Goal: Information Seeking & Learning: Learn about a topic

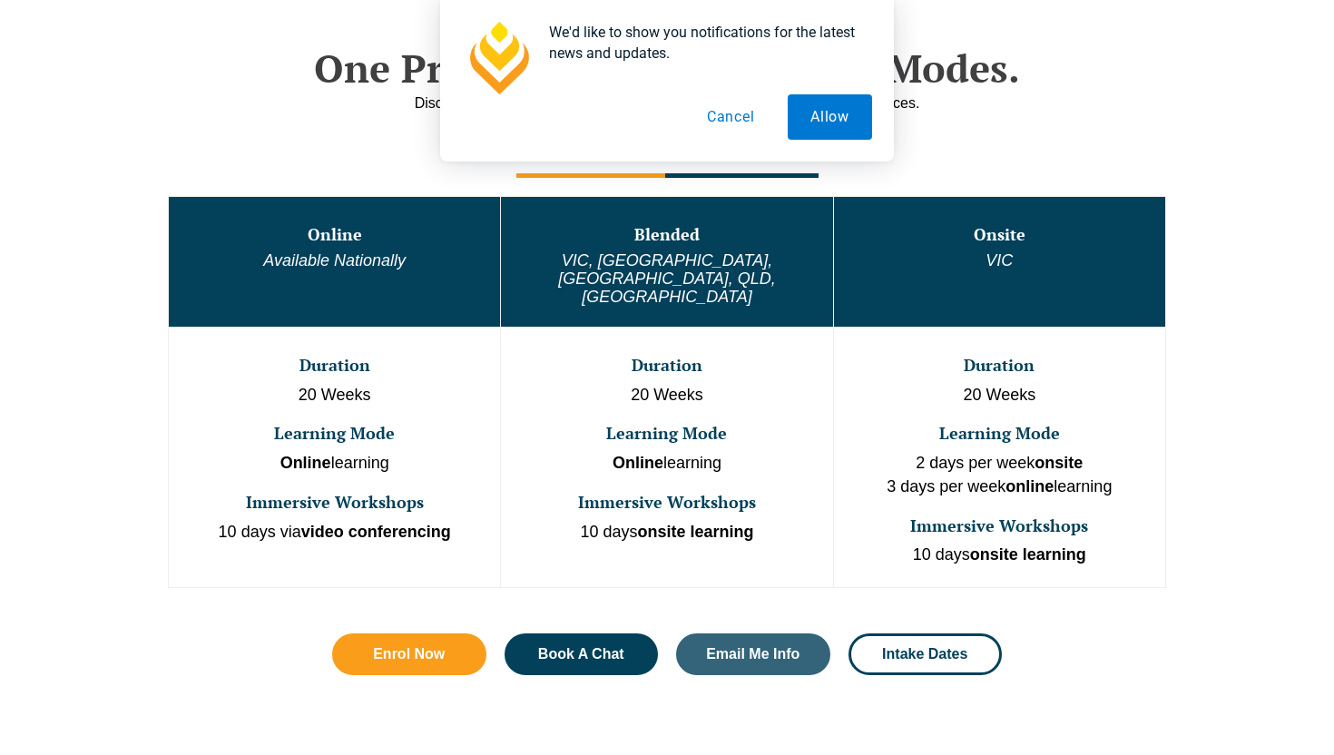
scroll to position [915, 0]
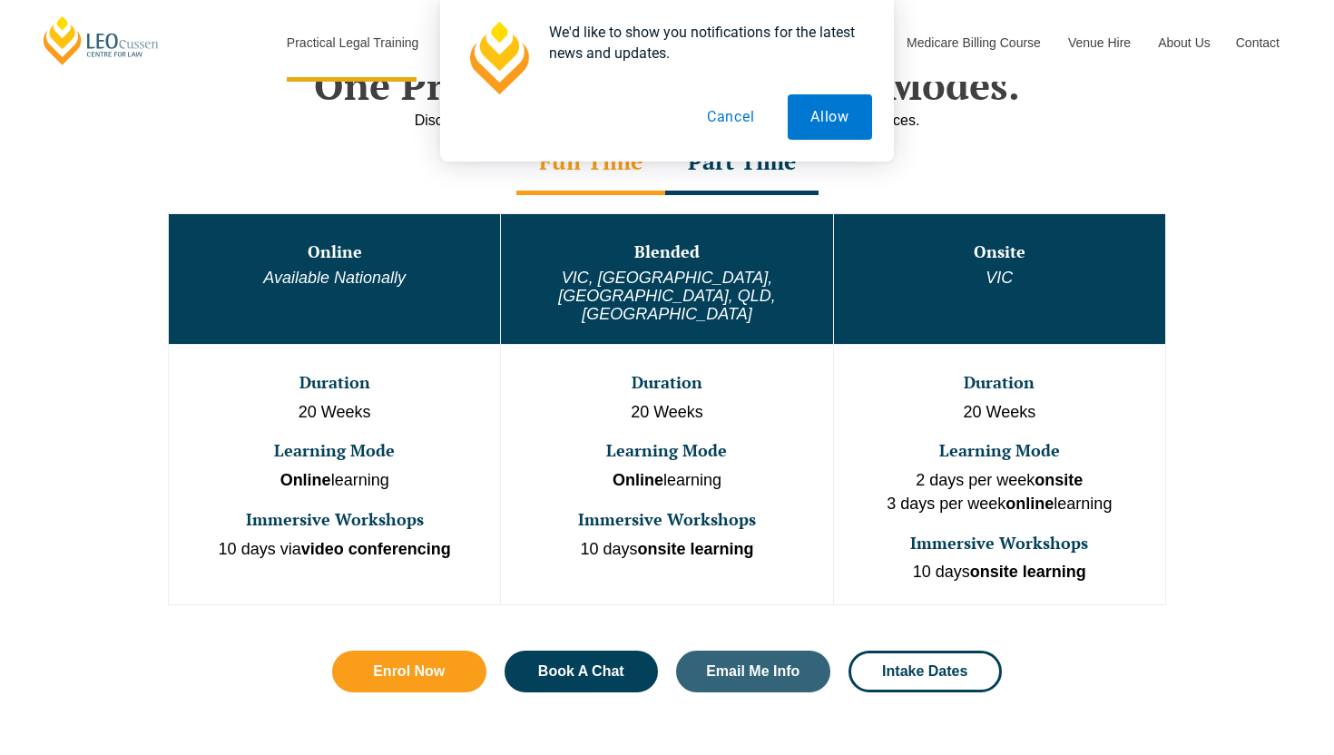
click at [712, 122] on button "Cancel" at bounding box center [730, 116] width 93 height 45
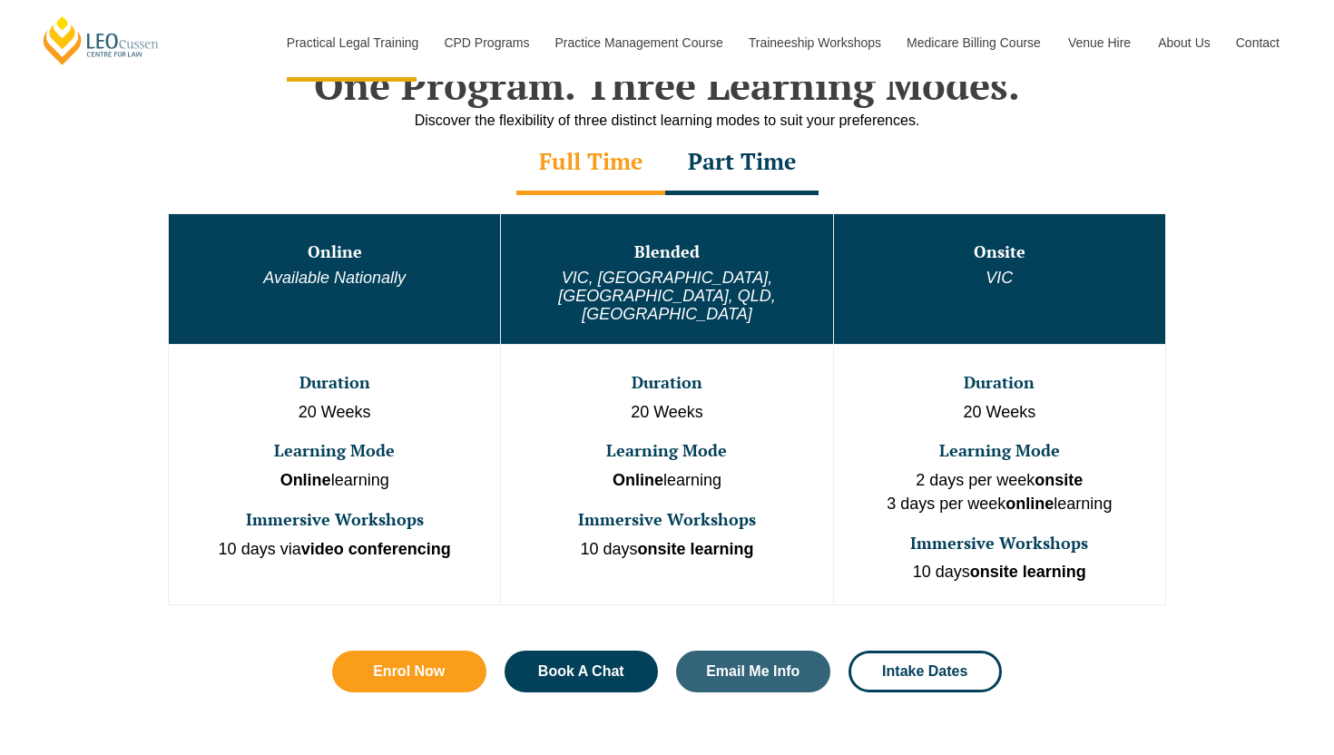
click at [726, 197] on div "Online Available Nationally Blended [GEOGRAPHIC_DATA], [GEOGRAPHIC_DATA], [GEOG…" at bounding box center [667, 409] width 1034 height 428
click at [747, 167] on div "Part Time" at bounding box center [741, 164] width 153 height 64
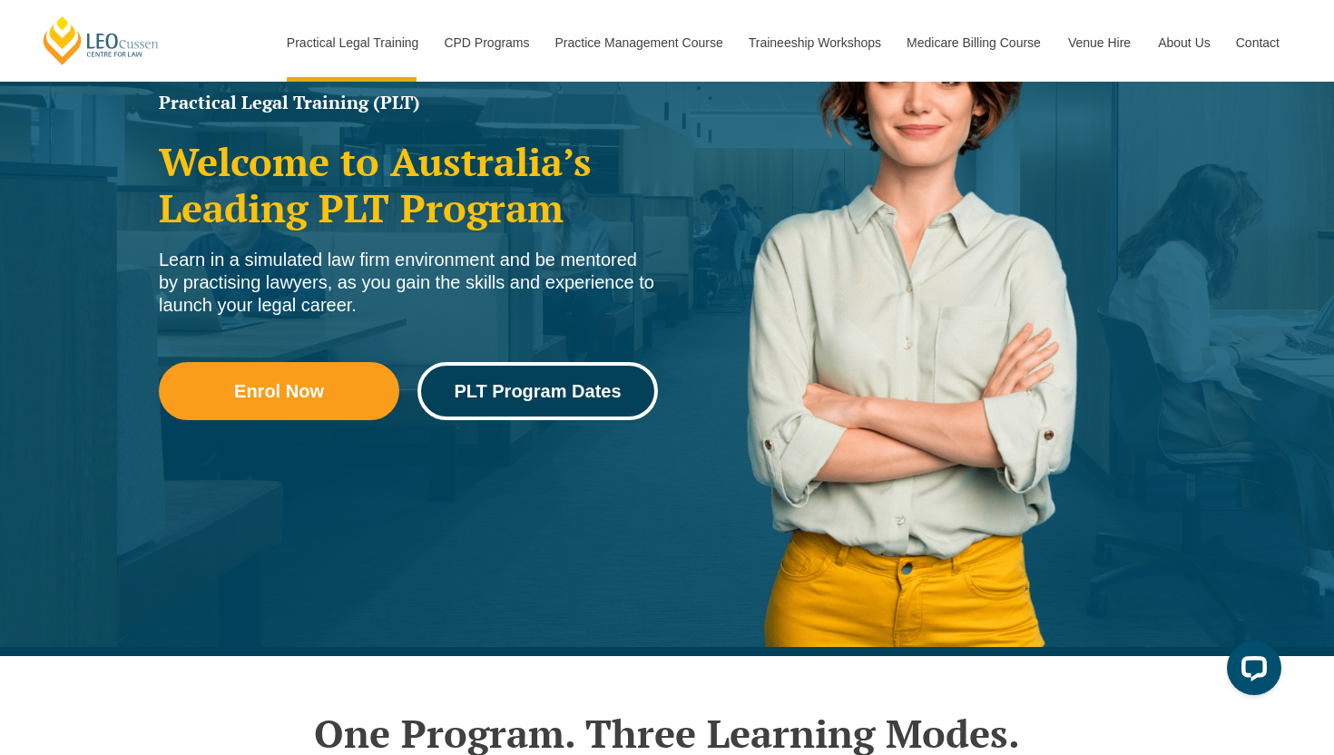
scroll to position [268, 0]
click at [567, 397] on span "PLT Program Dates" at bounding box center [537, 390] width 167 height 18
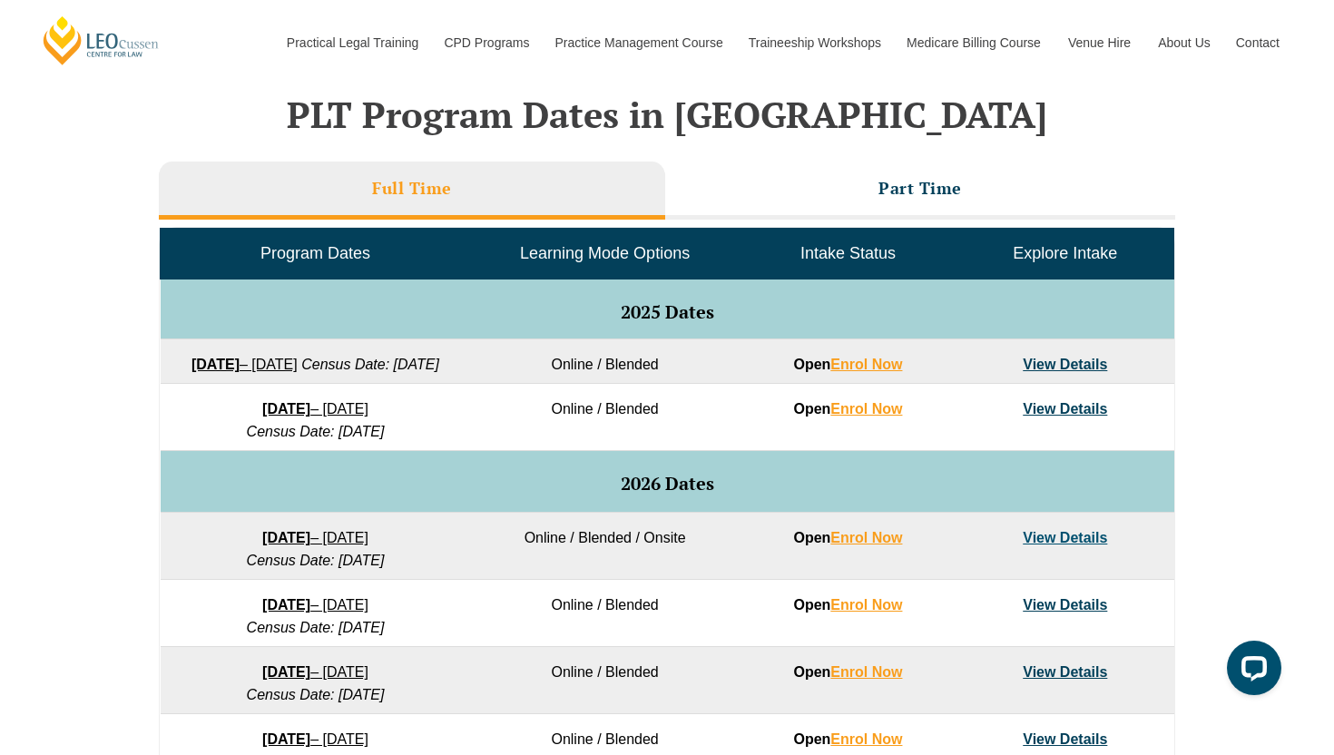
scroll to position [768, 0]
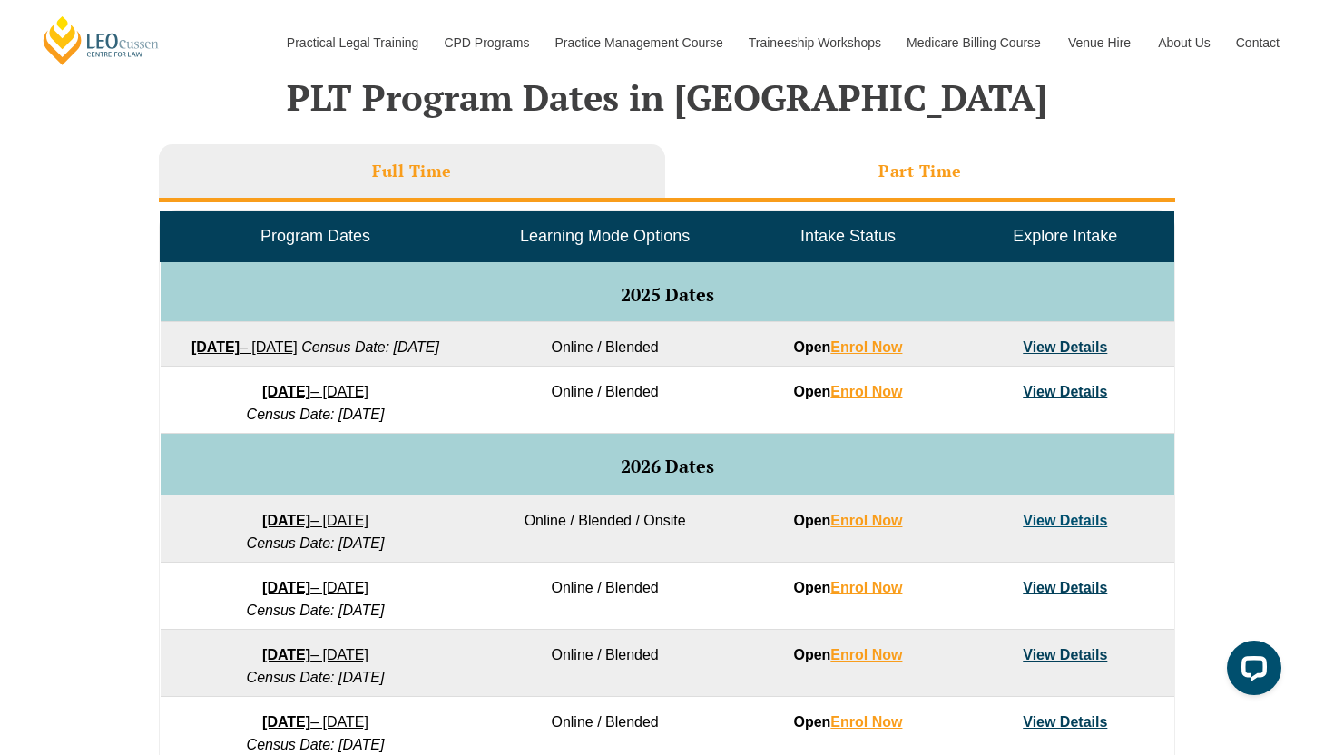
click at [827, 162] on li "Part Time" at bounding box center [920, 173] width 510 height 58
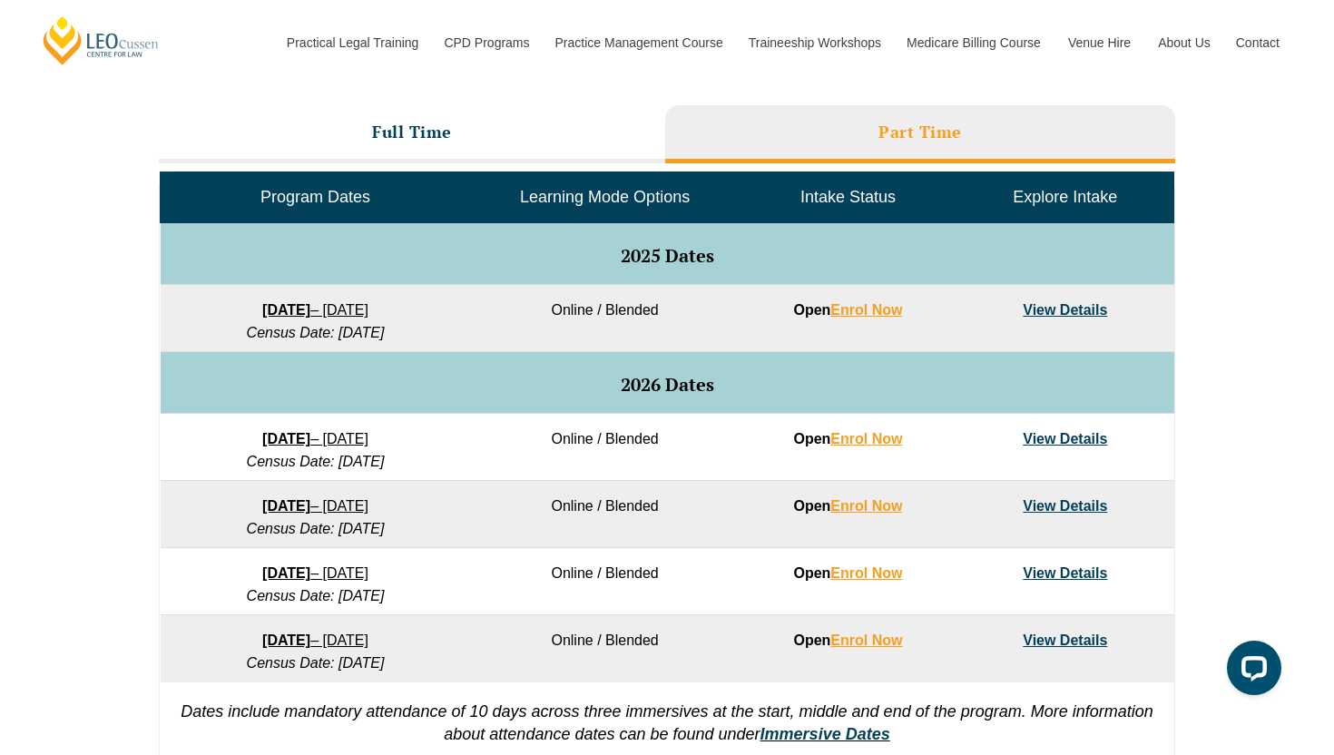
scroll to position [822, 0]
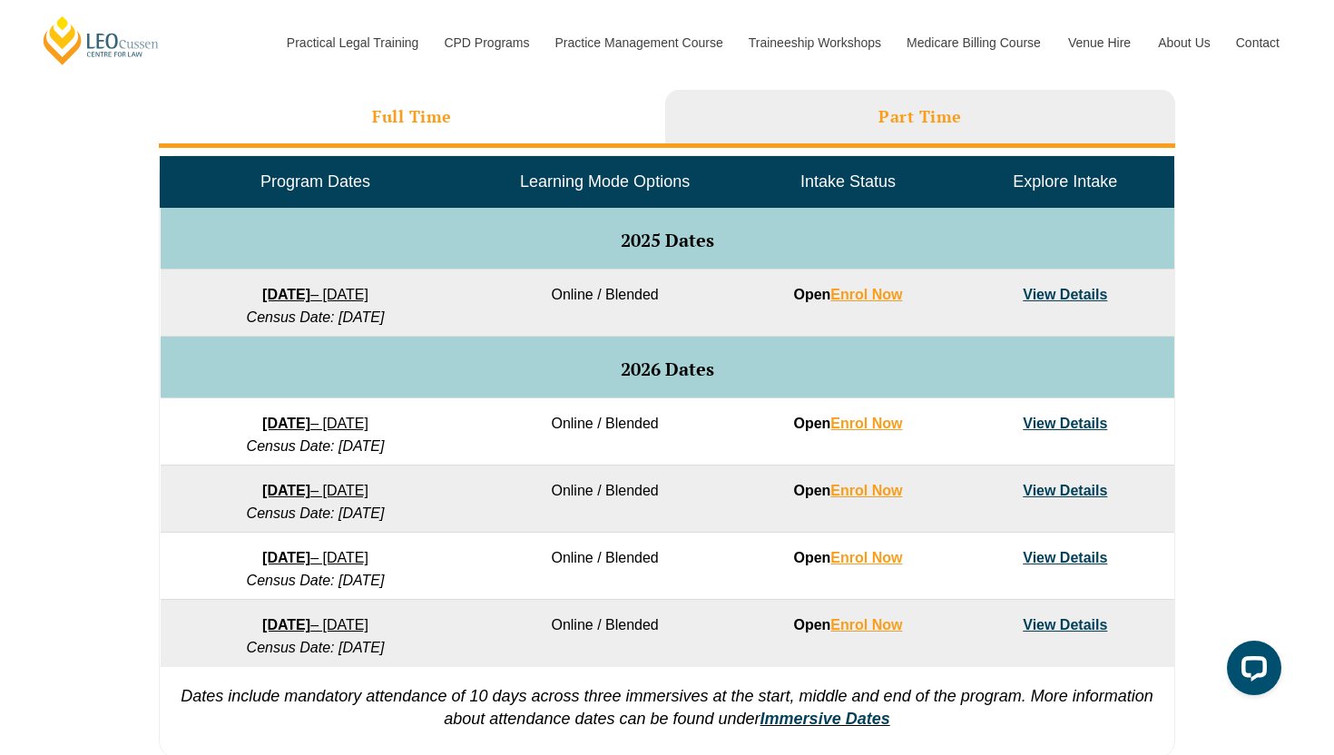
click at [559, 106] on li "Full Time" at bounding box center [412, 119] width 506 height 58
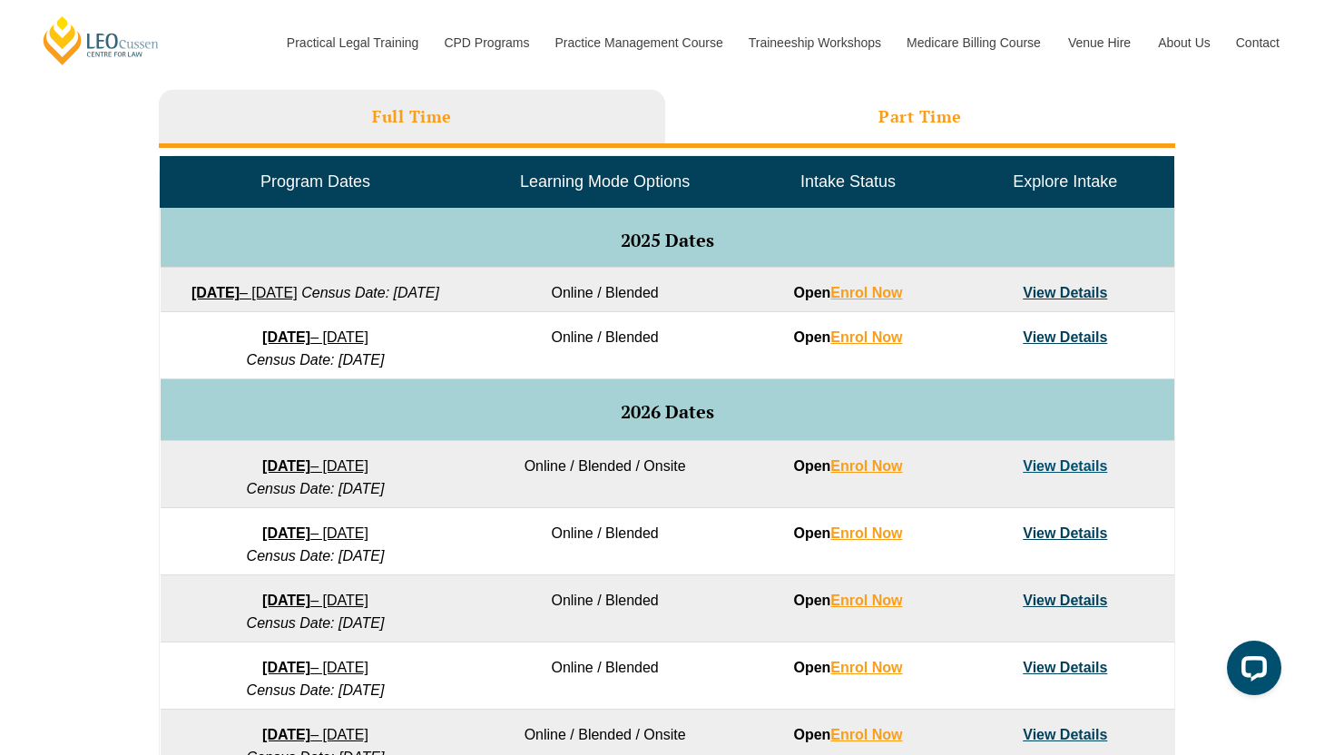
click at [731, 106] on li "Part Time" at bounding box center [920, 119] width 510 height 58
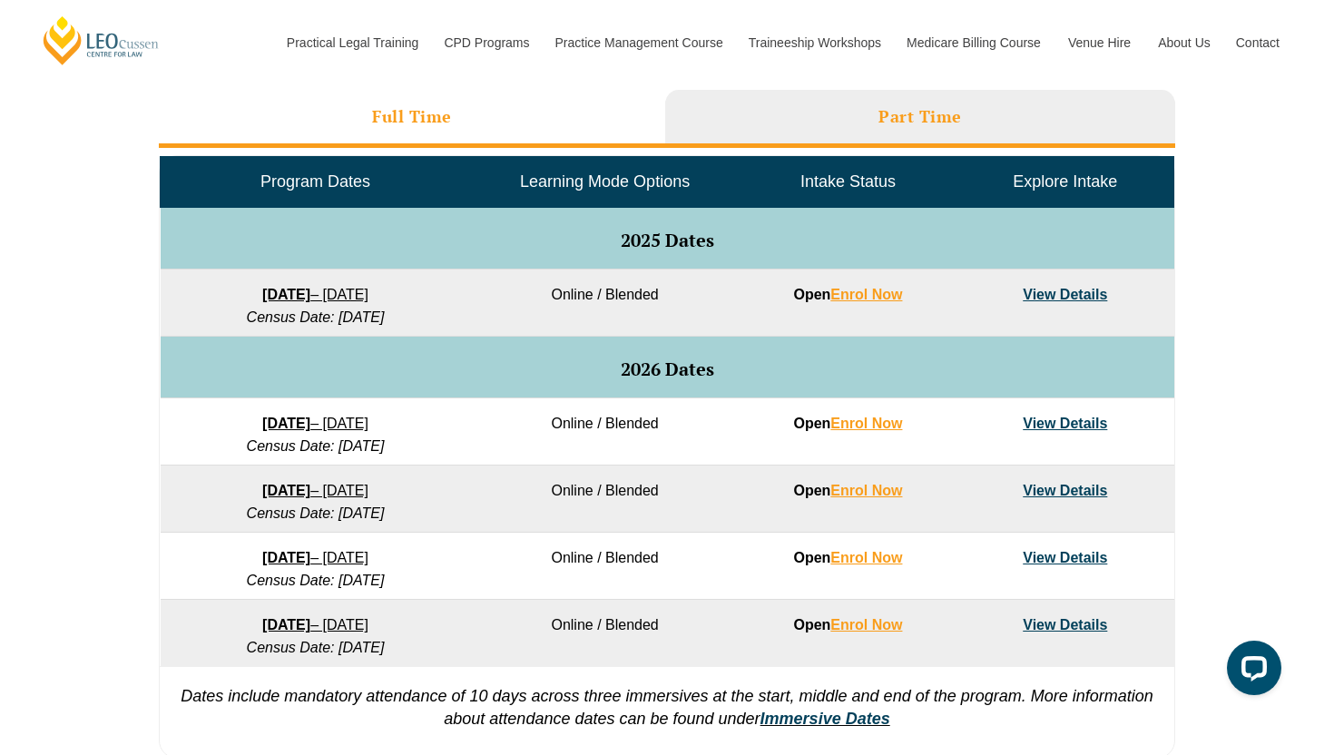
click at [504, 113] on li "Full Time" at bounding box center [412, 119] width 506 height 58
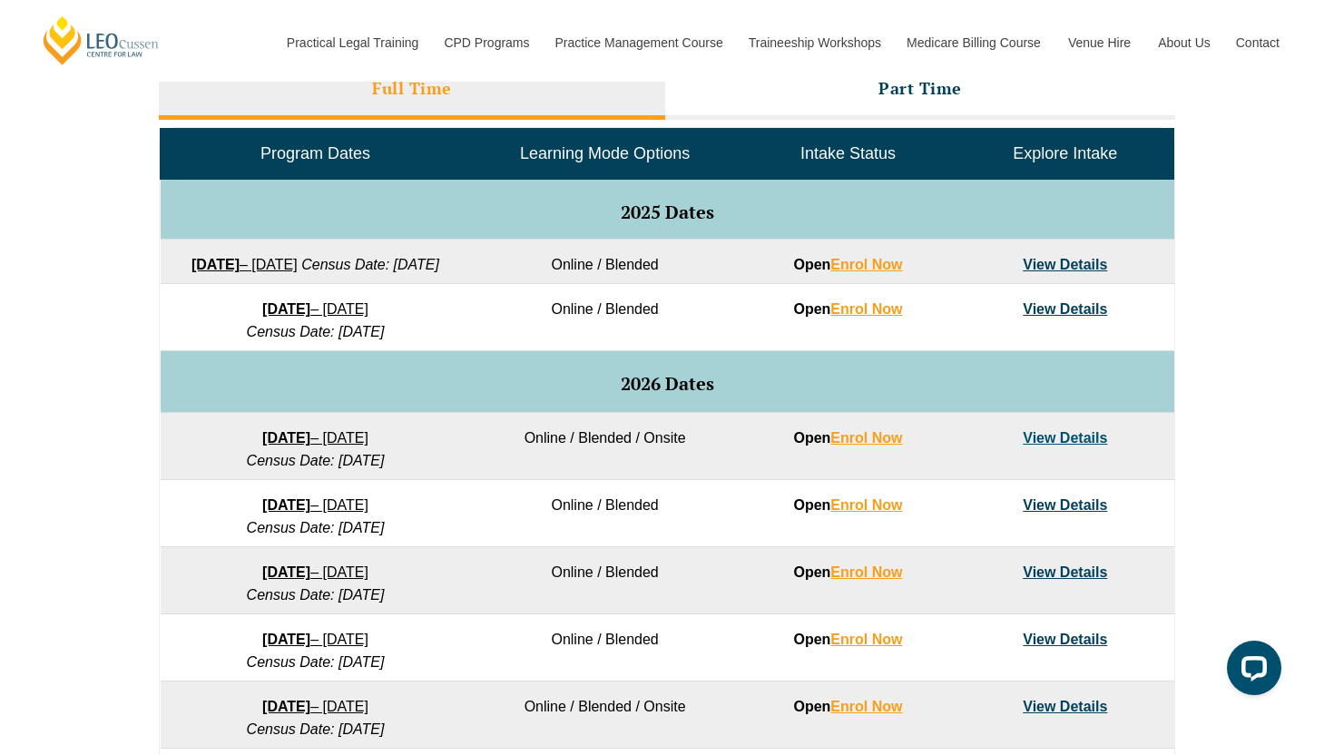
scroll to position [841, 0]
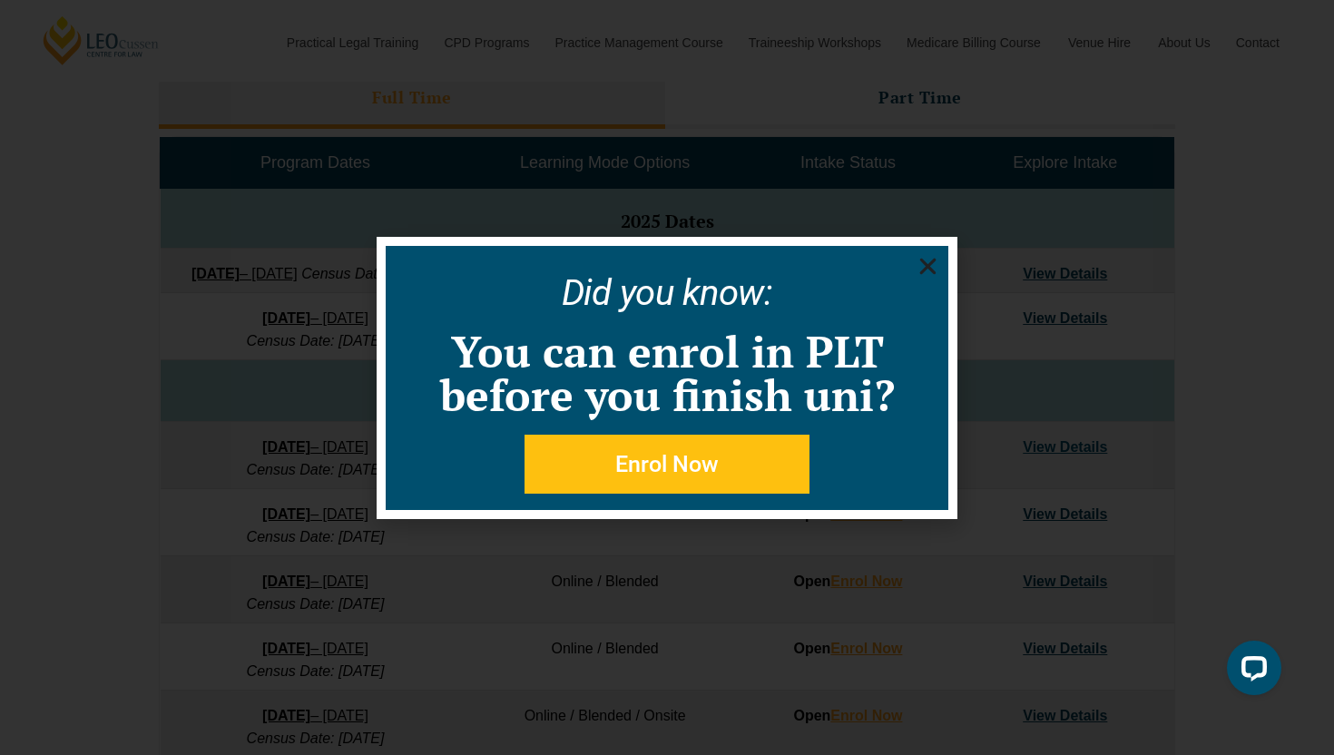
click at [933, 266] on icon "Close" at bounding box center [927, 266] width 23 height 23
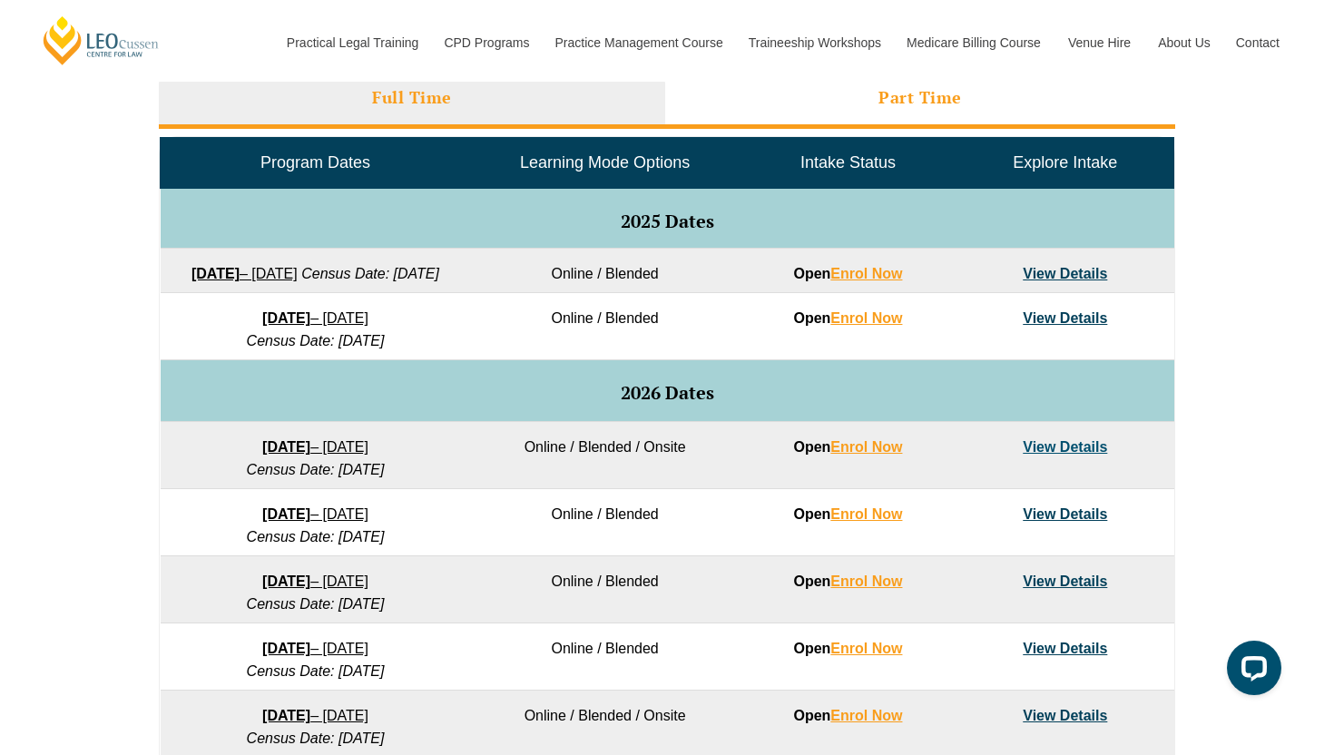
click at [886, 115] on li "Part Time" at bounding box center [920, 100] width 510 height 58
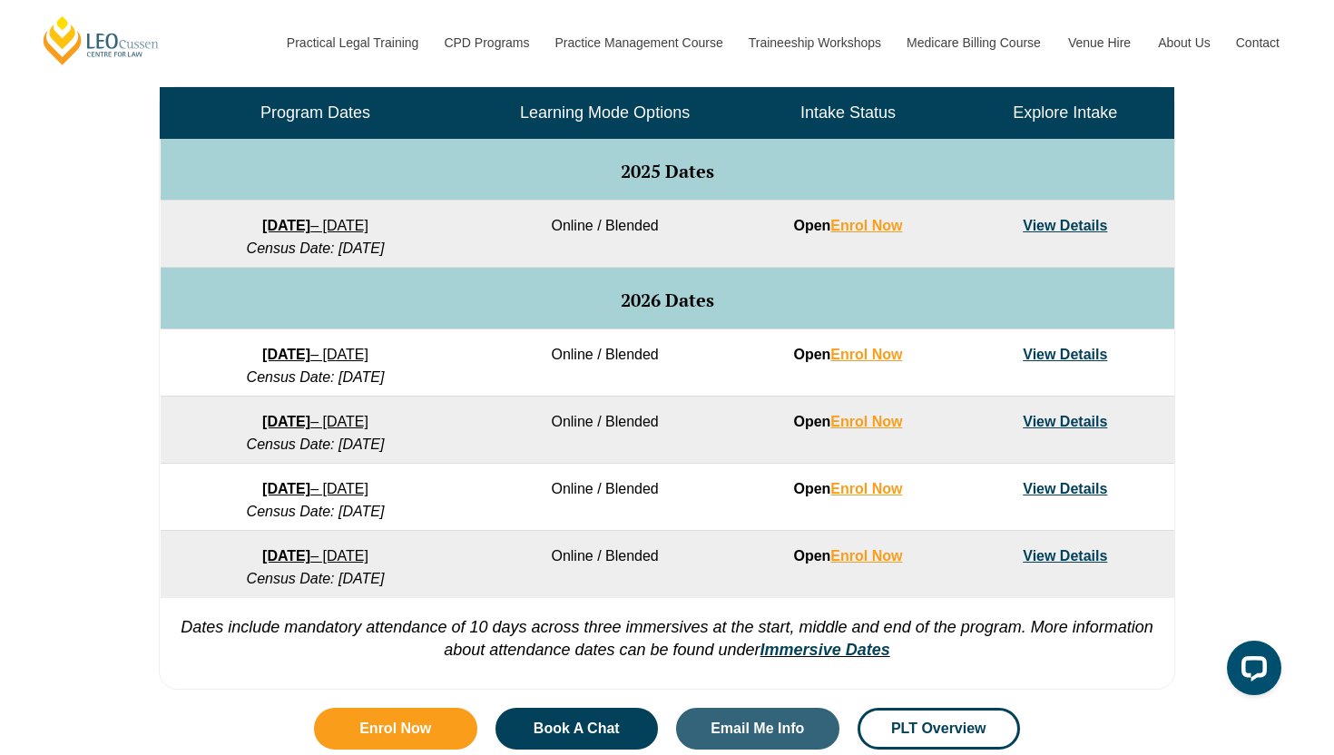
scroll to position [894, 0]
